Goal: Information Seeking & Learning: Learn about a topic

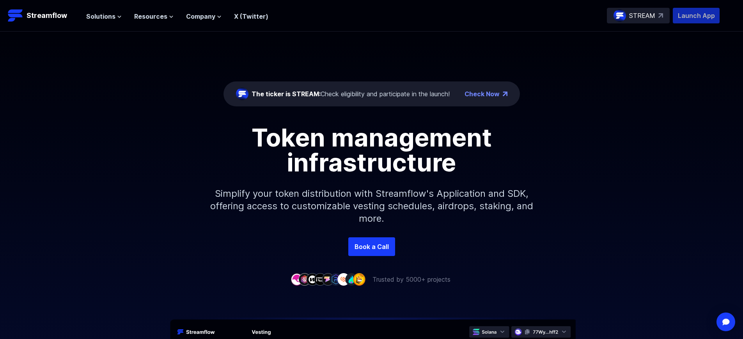
click at [696, 16] on p "Launch App" at bounding box center [695, 16] width 47 height 16
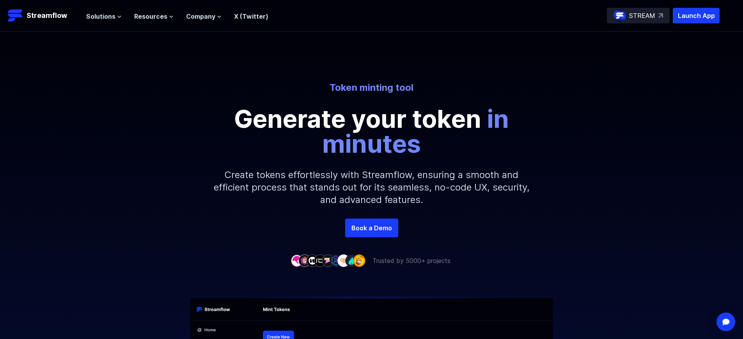
scroll to position [1215, 0]
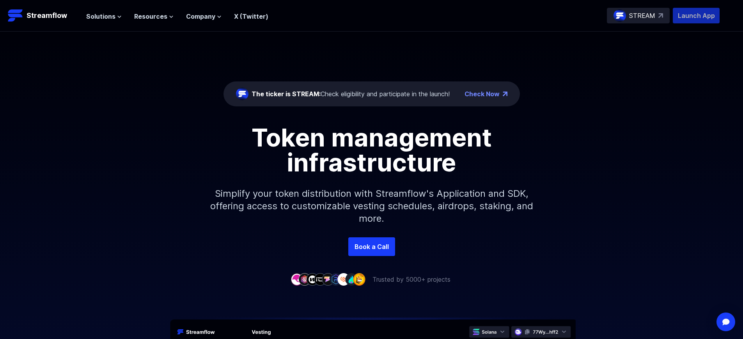
click at [696, 16] on p "Launch App" at bounding box center [695, 16] width 47 height 16
